Goal: Feedback & Contribution: Submit feedback/report problem

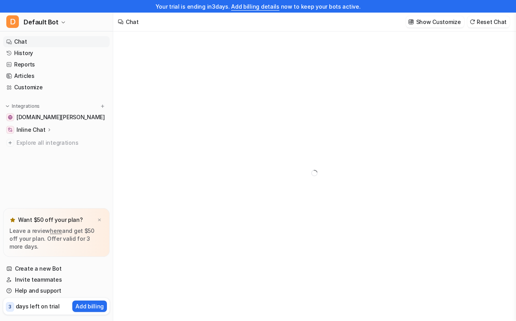
type textarea "**********"
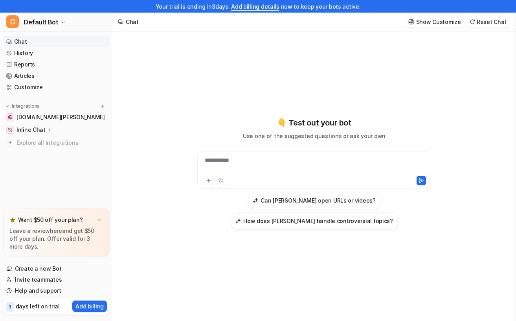
click at [24, 39] on link "Chat" at bounding box center [56, 41] width 107 height 11
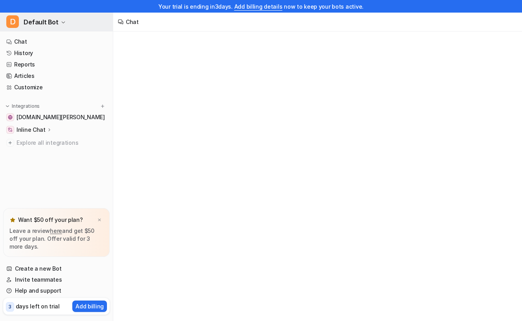
click at [53, 23] on span "Default Bot" at bounding box center [41, 22] width 35 height 11
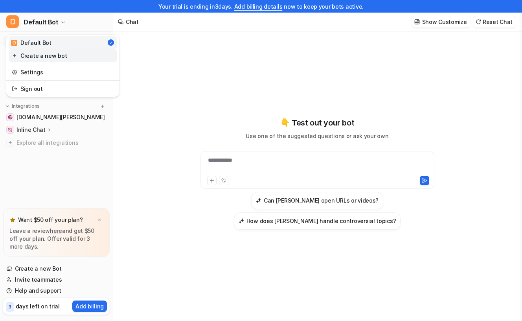
click at [52, 56] on link "Create a new bot" at bounding box center [63, 55] width 109 height 13
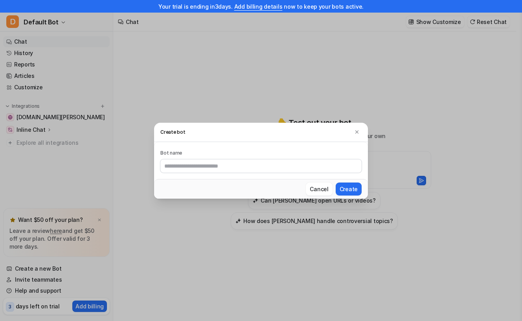
click at [246, 168] on input "text" at bounding box center [260, 165] width 201 height 13
click at [229, 89] on div "Create bot Bot name Cancel Create" at bounding box center [261, 160] width 227 height 321
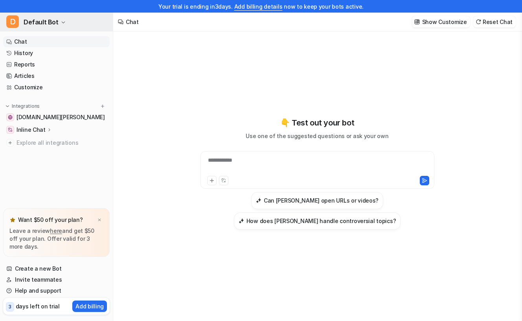
click at [56, 17] on button "D Default Bot" at bounding box center [56, 22] width 113 height 19
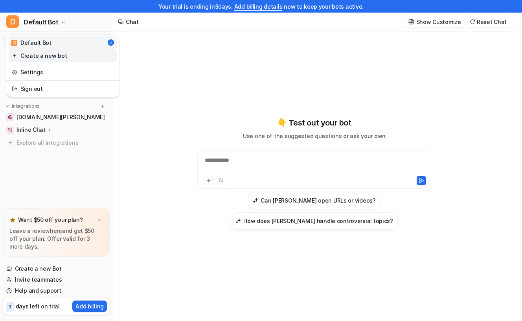
click at [48, 55] on link "Create a new bot" at bounding box center [63, 55] width 109 height 13
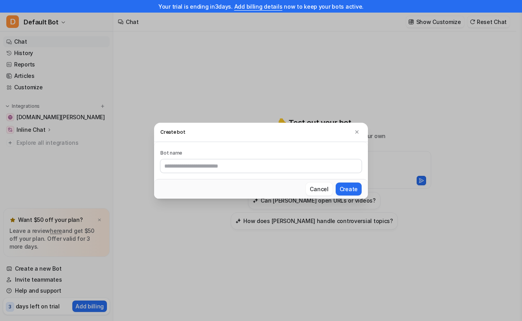
click at [167, 53] on div "Create bot Bot name Cancel Create" at bounding box center [261, 160] width 227 height 321
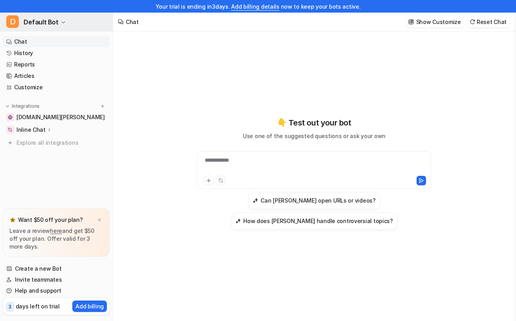
click at [61, 20] on icon "button" at bounding box center [63, 22] width 5 height 5
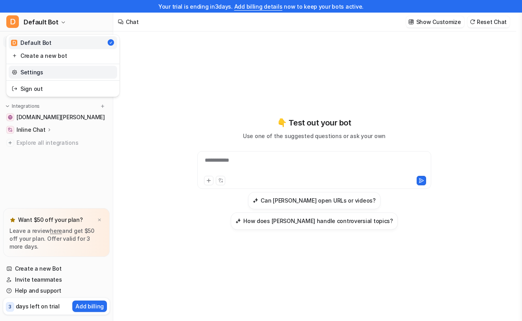
click at [45, 72] on link "Settings" at bounding box center [63, 72] width 109 height 13
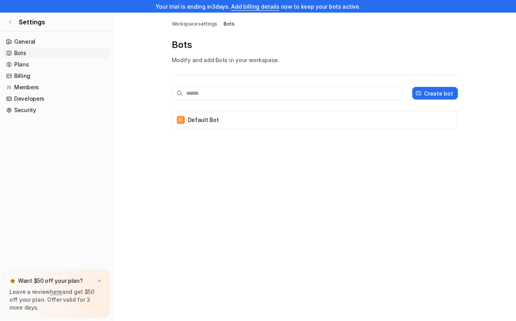
click at [50, 290] on link "here" at bounding box center [56, 291] width 12 height 7
click at [10, 17] on link "Settings" at bounding box center [56, 22] width 113 height 19
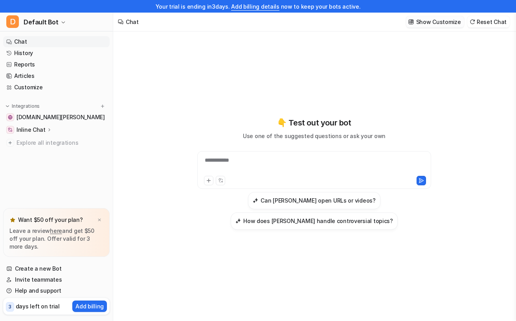
click at [430, 22] on p "Show Customize" at bounding box center [438, 22] width 45 height 8
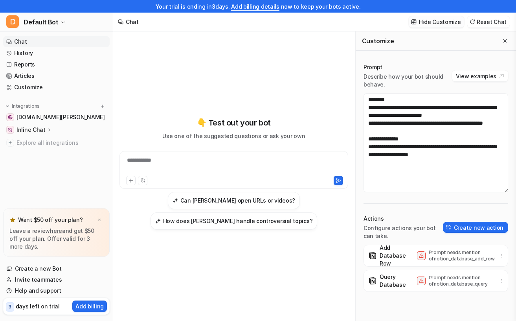
click at [437, 24] on p "Hide Customize" at bounding box center [440, 22] width 42 height 8
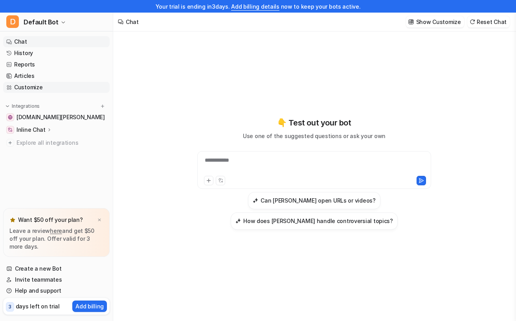
click at [29, 85] on link "Customize" at bounding box center [56, 87] width 107 height 11
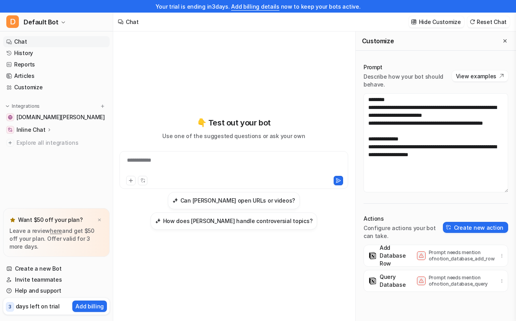
click at [22, 38] on link "Chat" at bounding box center [56, 41] width 107 height 11
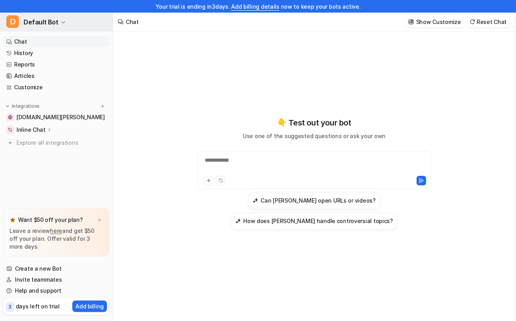
click at [56, 24] on button "D Default Bot" at bounding box center [56, 22] width 113 height 19
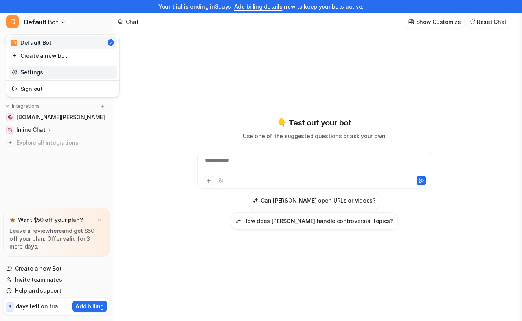
click at [37, 75] on link "Settings" at bounding box center [63, 72] width 109 height 13
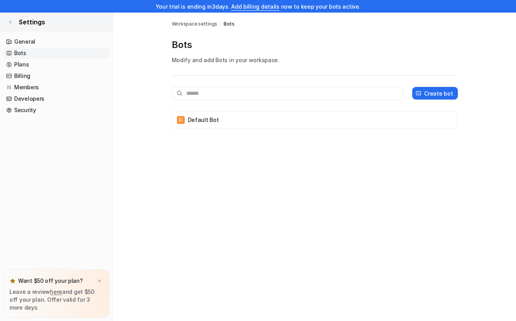
click at [11, 22] on icon at bounding box center [10, 22] width 5 height 5
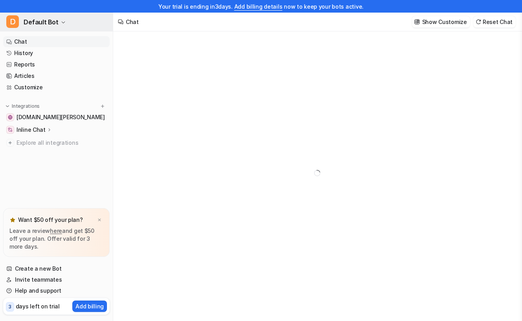
click at [51, 25] on span "Default Bot" at bounding box center [41, 22] width 35 height 11
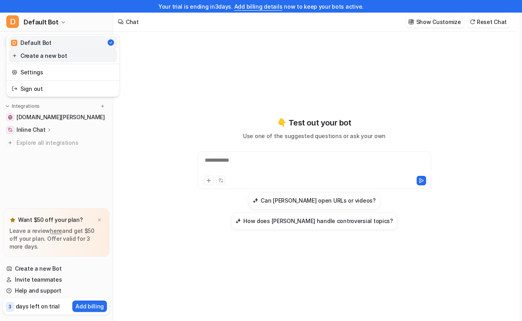
click at [52, 56] on link "Create a new bot" at bounding box center [63, 55] width 109 height 13
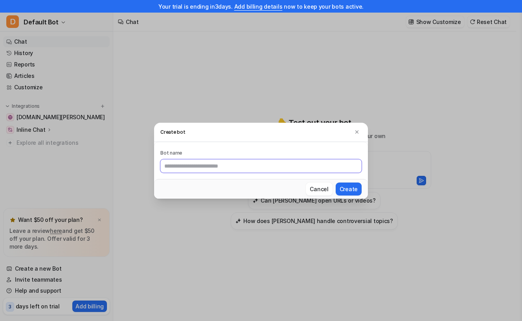
click at [186, 163] on input "text" at bounding box center [260, 165] width 201 height 13
type input "*****"
click at [348, 184] on button "Create" at bounding box center [349, 188] width 26 height 13
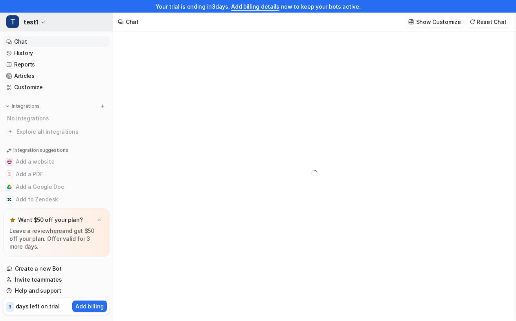
type textarea "**********"
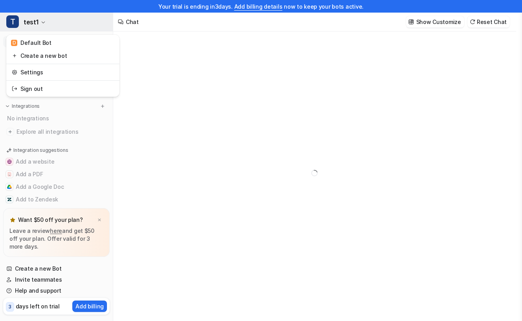
click at [39, 19] on button "T test1" at bounding box center [56, 22] width 113 height 19
click at [300, 110] on div "Your trial is ending [DATE]. Add billing details now to keep your bots active. …" at bounding box center [258, 160] width 516 height 321
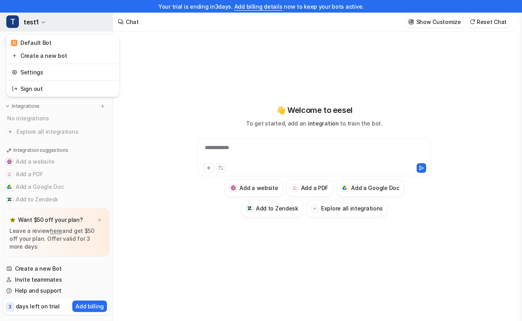
click at [42, 23] on icon "button" at bounding box center [43, 22] width 5 height 5
click at [283, 87] on div "**********" at bounding box center [258, 147] width 516 height 321
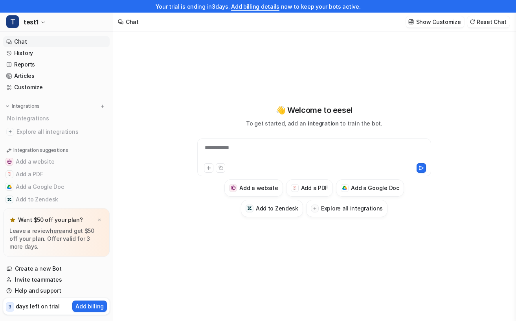
click at [193, 153] on div "**********" at bounding box center [314, 160] width 289 height 113
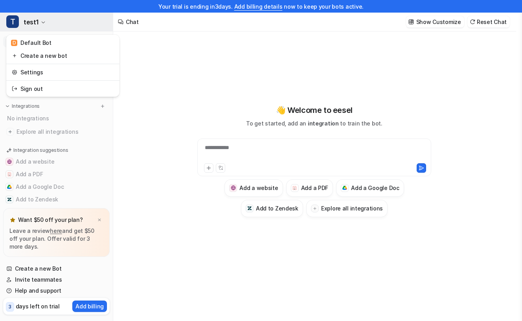
click at [33, 19] on span "test1" at bounding box center [31, 22] width 15 height 11
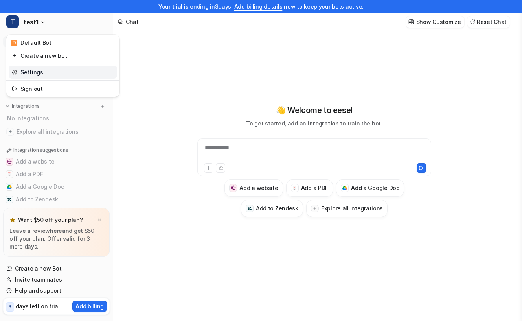
click at [33, 72] on link "Settings" at bounding box center [63, 72] width 109 height 13
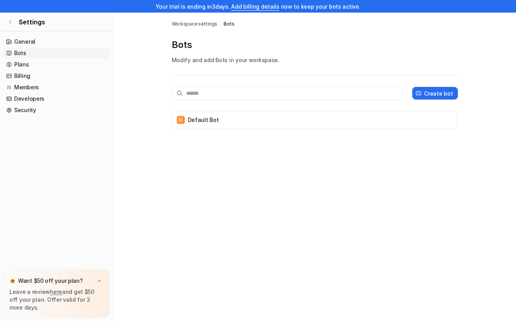
click at [426, 170] on div "Bots Workspace settings / Bots Bots Modify and add Bots in your workspace. Crea…" at bounding box center [258, 173] width 516 height 321
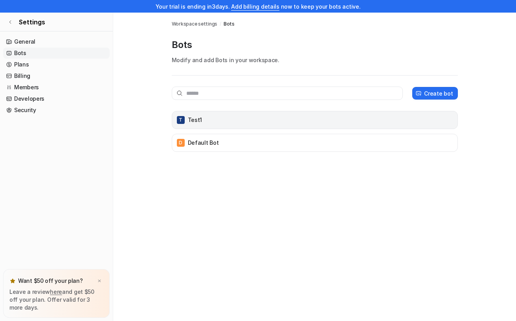
click at [446, 120] on div "T test1" at bounding box center [314, 119] width 279 height 11
click at [352, 118] on div "T test1" at bounding box center [314, 119] width 279 height 11
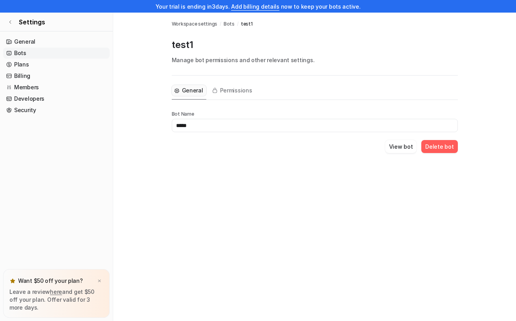
click at [249, 173] on div "Bots Workspace settings / Bots / test1 test1 Manage bot permissions and other r…" at bounding box center [258, 173] width 516 height 321
click at [232, 89] on span "Permissions" at bounding box center [236, 91] width 32 height 8
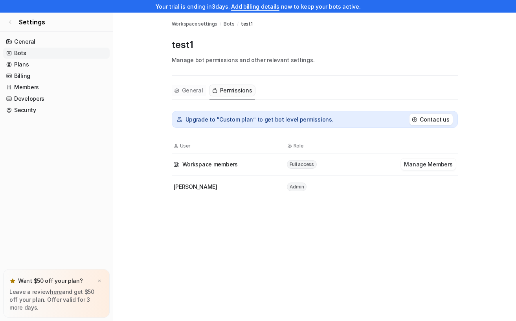
click at [180, 91] on button "General" at bounding box center [189, 90] width 35 height 11
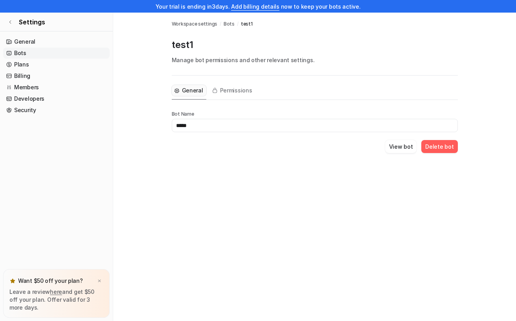
click at [448, 147] on button "Delete bot" at bounding box center [440, 146] width 36 height 13
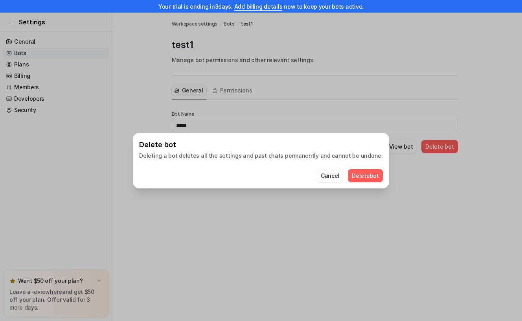
click at [319, 175] on button "Cancel" at bounding box center [330, 175] width 26 height 13
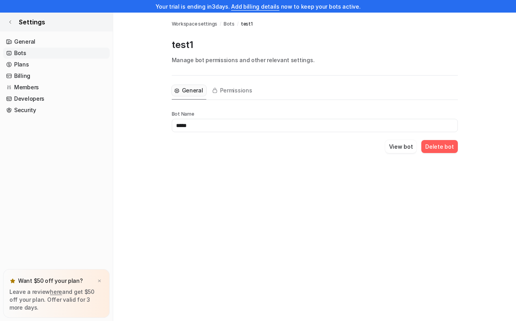
click at [17, 20] on link "Settings" at bounding box center [56, 22] width 113 height 19
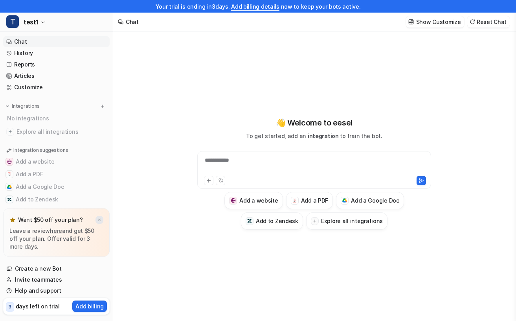
click at [99, 217] on img at bounding box center [99, 219] width 5 height 5
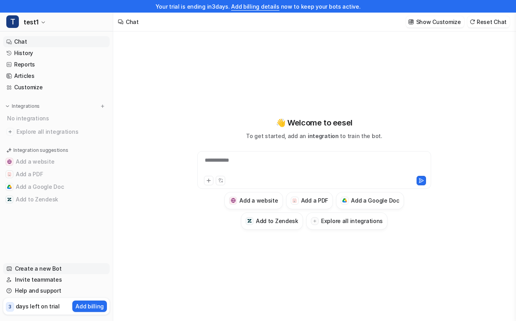
click at [45, 268] on link "Create a new Bot" at bounding box center [56, 268] width 107 height 11
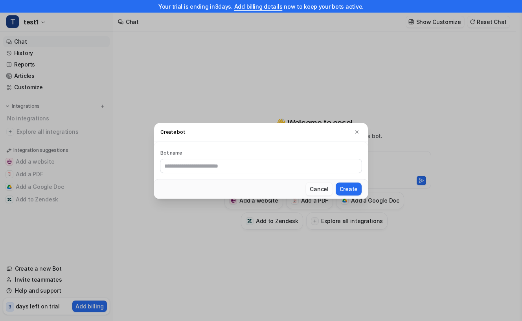
click at [322, 186] on button "Cancel" at bounding box center [319, 188] width 26 height 13
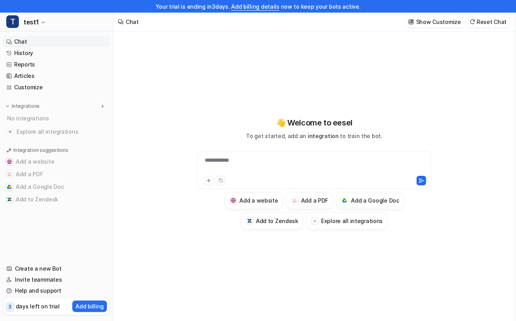
click at [173, 42] on div "**********" at bounding box center [314, 172] width 289 height 283
click at [445, 22] on p "Show Customize" at bounding box center [438, 22] width 45 height 8
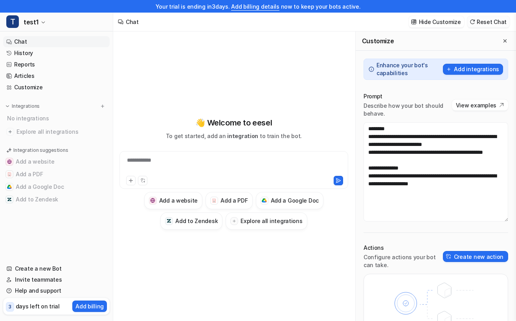
click at [496, 22] on button "Reset Chat" at bounding box center [489, 21] width 42 height 11
click at [505, 40] on icon "Close flyout" at bounding box center [505, 40] width 3 height 3
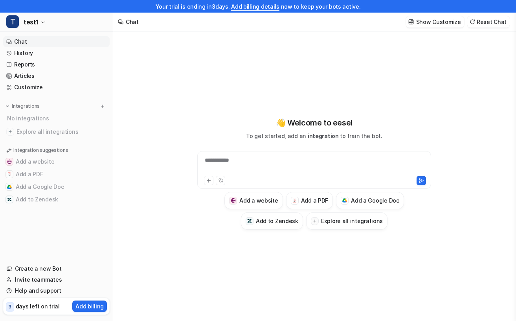
click at [231, 164] on div "**********" at bounding box center [314, 165] width 230 height 18
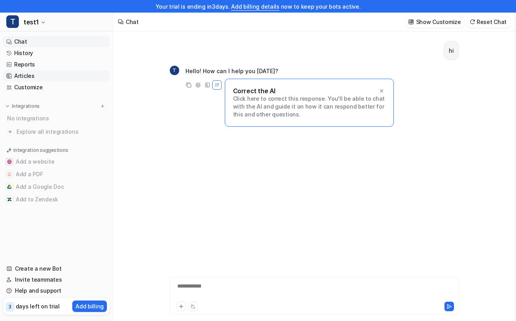
click at [27, 74] on link "Articles" at bounding box center [56, 75] width 107 height 11
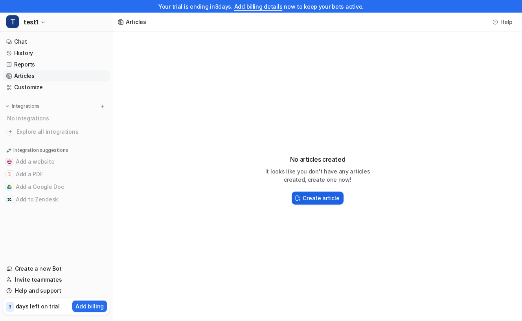
click at [307, 200] on h2 "Create article" at bounding box center [321, 198] width 37 height 8
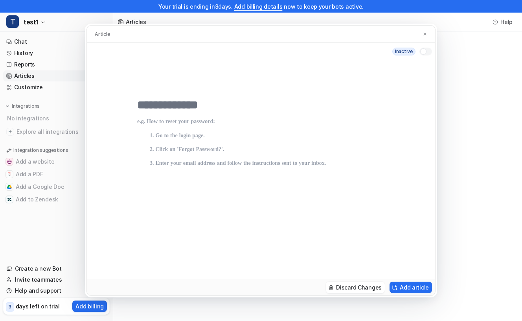
click at [196, 107] on input "text" at bounding box center [261, 105] width 248 height 14
type input "**********"
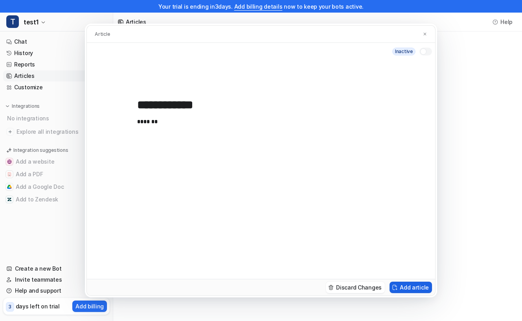
click at [422, 287] on button "Add article" at bounding box center [411, 287] width 42 height 11
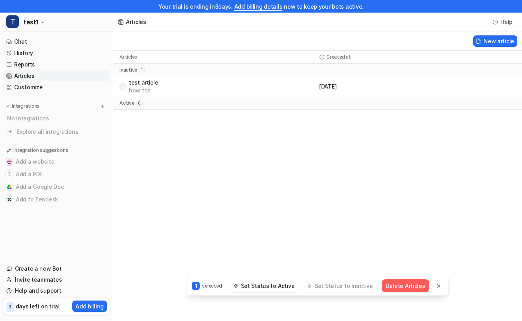
click at [263, 199] on div "Articles Help New article Articles Created at inactive 1 test article how tos […" at bounding box center [261, 160] width 522 height 321
click at [18, 43] on link "Chat" at bounding box center [56, 41] width 107 height 11
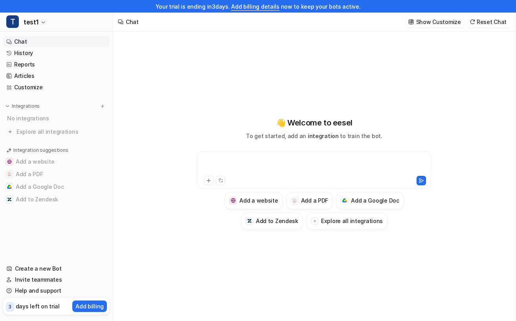
click at [256, 166] on div at bounding box center [314, 165] width 230 height 18
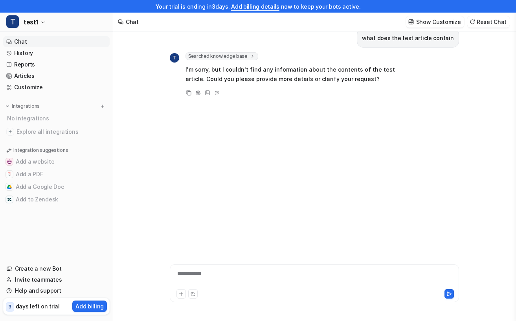
click at [347, 69] on p "I'm sorry, but I couldn't find any information about the contents of the test a…" at bounding box center [301, 74] width 230 height 19
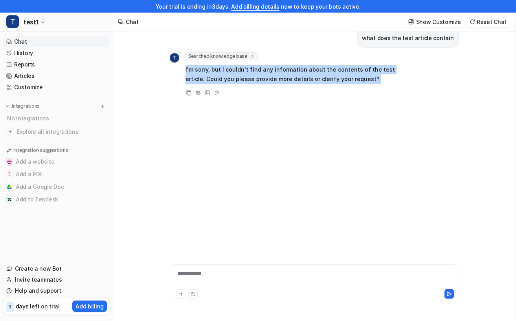
click at [347, 69] on p "I'm sorry, but I couldn't find any information about the contents of the test a…" at bounding box center [301, 74] width 230 height 19
click at [340, 76] on p "I'm sorry, but I couldn't find any information about the contents of the test a…" at bounding box center [301, 74] width 230 height 19
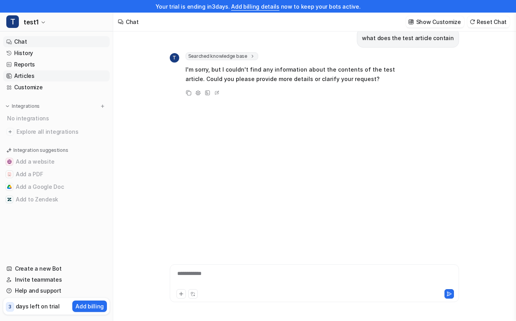
click at [17, 77] on link "Articles" at bounding box center [56, 75] width 107 height 11
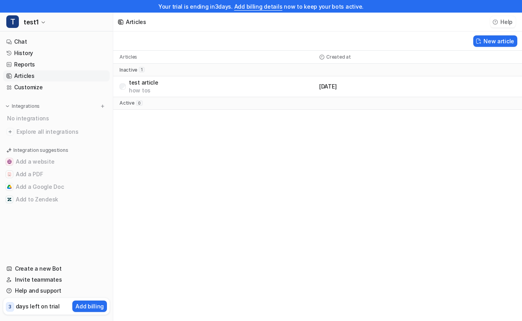
click at [511, 24] on button "Help" at bounding box center [503, 21] width 26 height 11
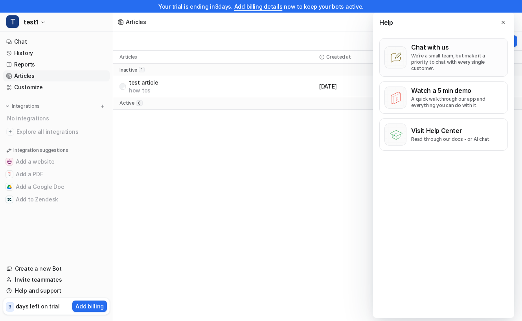
click at [456, 55] on p "We’re a small team, but make it a priority to chat with every single customer." at bounding box center [457, 62] width 92 height 19
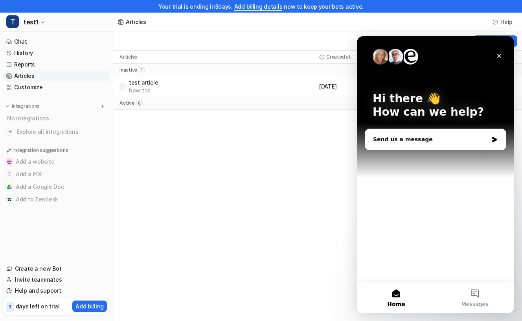
click at [408, 57] on img "Intercom messenger" at bounding box center [411, 57] width 16 height 16
click at [477, 290] on button "Messages" at bounding box center [475, 297] width 79 height 31
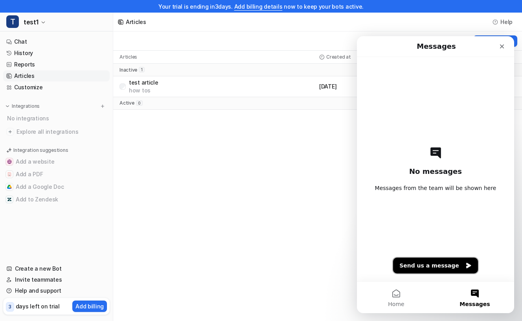
click at [453, 266] on button "Send us a message" at bounding box center [435, 266] width 85 height 16
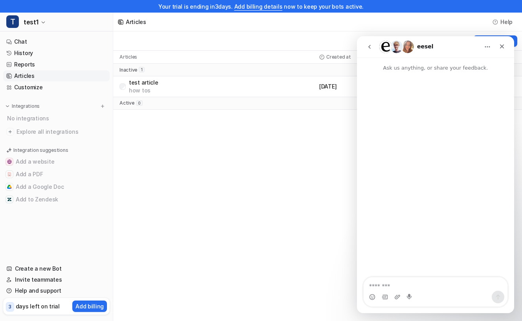
click at [484, 45] on button "Home" at bounding box center [487, 46] width 15 height 15
click at [474, 65] on div "Expand window" at bounding box center [470, 67] width 43 height 8
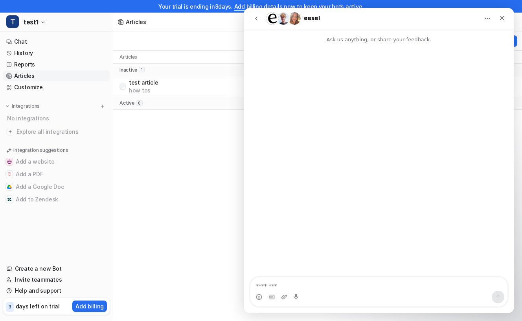
click at [256, 14] on button "go back" at bounding box center [256, 18] width 15 height 15
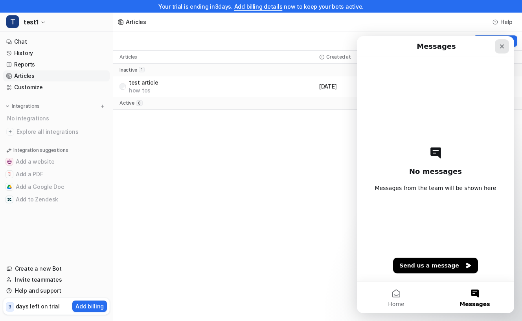
click at [506, 46] on div "Close" at bounding box center [502, 46] width 14 height 14
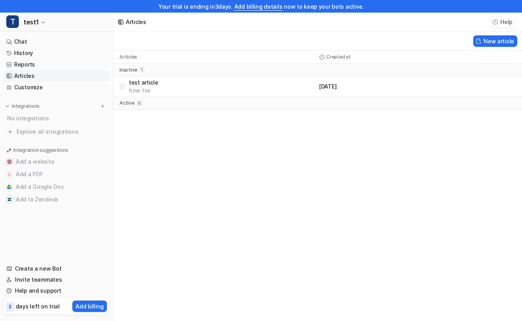
click at [502, 21] on button "Help" at bounding box center [503, 21] width 26 height 11
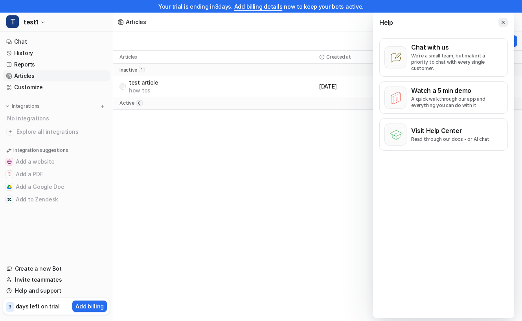
click at [504, 21] on icon at bounding box center [504, 23] width 6 height 6
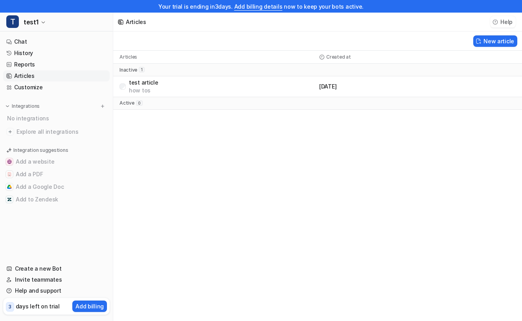
click at [506, 18] on button "Help" at bounding box center [503, 21] width 26 height 11
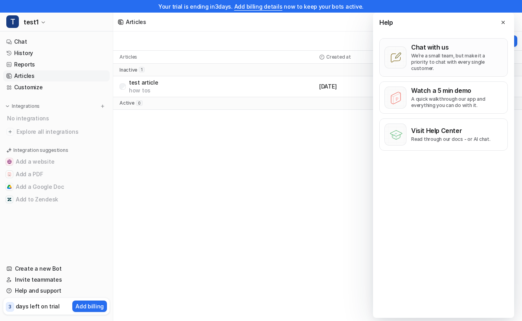
click at [482, 41] on button "Chat with us We’re a small team, but make it a priority to chat with every sing…" at bounding box center [444, 57] width 129 height 39
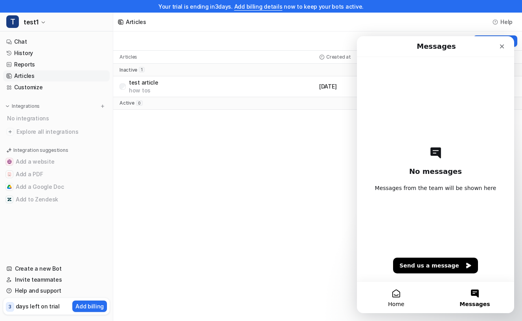
click at [396, 294] on button "Home" at bounding box center [396, 297] width 79 height 31
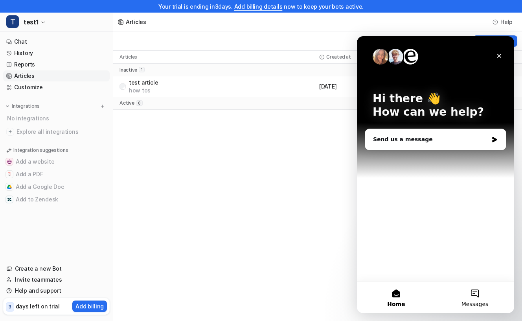
click at [473, 295] on button "Messages" at bounding box center [475, 297] width 79 height 31
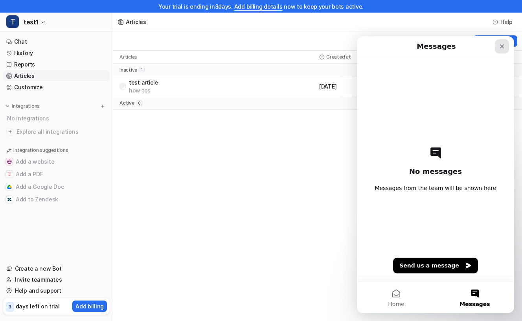
click at [505, 42] on div "Close" at bounding box center [502, 46] width 14 height 14
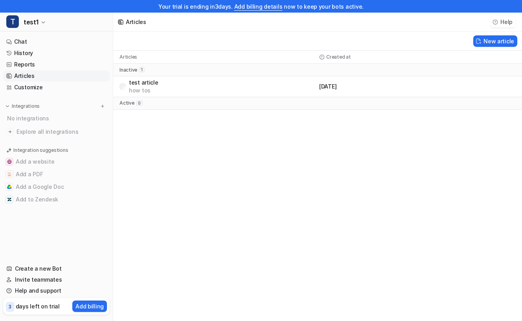
click at [505, 20] on button "Help" at bounding box center [503, 21] width 26 height 11
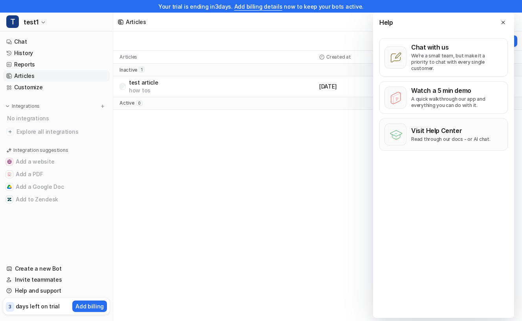
click at [452, 127] on p "Visit Help Center" at bounding box center [450, 131] width 79 height 8
